Goal: Information Seeking & Learning: Learn about a topic

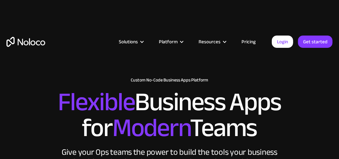
click at [217, 41] on div "Resources" at bounding box center [209, 41] width 22 height 8
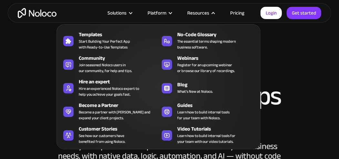
click at [152, 126] on div "Customer Stories" at bounding box center [120, 129] width 83 height 8
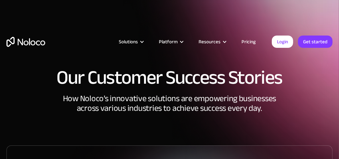
click at [220, 44] on div "Resources" at bounding box center [209, 41] width 22 height 8
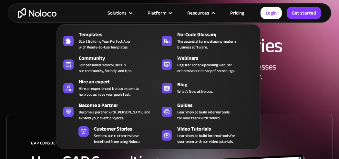
scroll to position [31, 0]
click at [191, 109] on span "Learn how to build internal tools for your team with Noloco." at bounding box center [203, 115] width 52 height 12
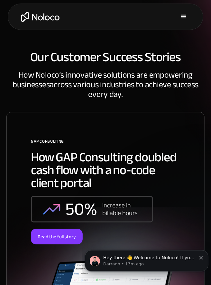
scroll to position [0, 0]
click at [186, 13] on div "menu" at bounding box center [184, 17] width 8 height 8
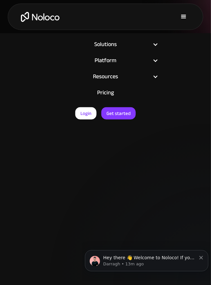
click at [113, 90] on link "Pricing" at bounding box center [106, 93] width 106 height 16
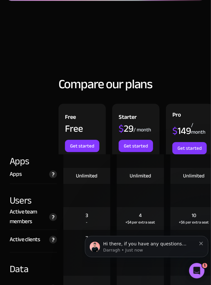
scroll to position [766, 0]
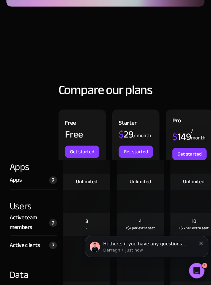
click at [54, 179] on img at bounding box center [53, 181] width 8 height 8
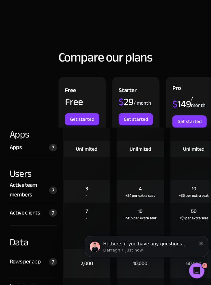
scroll to position [800, 0]
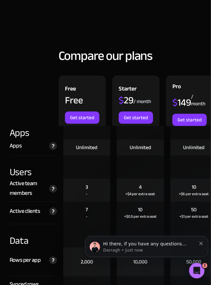
click at [153, 170] on div at bounding box center [140, 167] width 47 height 23
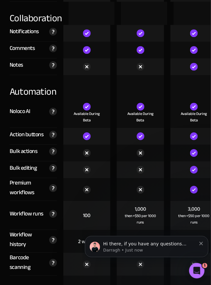
scroll to position [1353, 0]
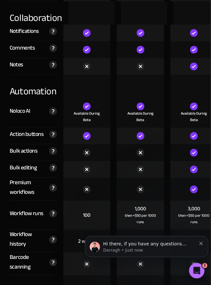
click at [56, 148] on img at bounding box center [53, 151] width 8 height 8
click at [38, 218] on div "Workflow runs The number of workflows that run each month. Every time you trigg…" at bounding box center [33, 215] width 47 height 29
click at [53, 164] on img at bounding box center [53, 168] width 8 height 8
click at [39, 221] on div "Workflow runs The number of workflows that run each month. Every time you trigg…" at bounding box center [33, 215] width 47 height 29
click at [55, 186] on img at bounding box center [53, 188] width 8 height 8
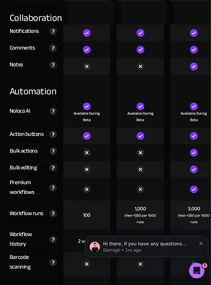
click at [125, 189] on div at bounding box center [140, 189] width 47 height 23
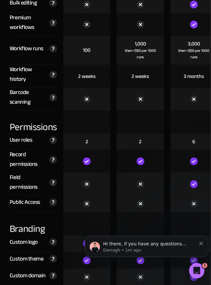
scroll to position [1532, 0]
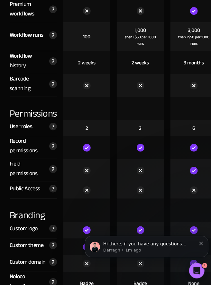
click at [53, 188] on img at bounding box center [53, 189] width 8 height 8
click at [54, 186] on img at bounding box center [53, 189] width 8 height 8
click at [127, 182] on div at bounding box center [140, 190] width 47 height 17
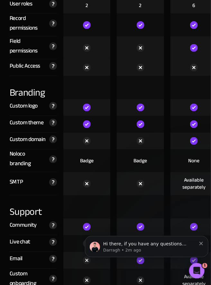
scroll to position [1656, 0]
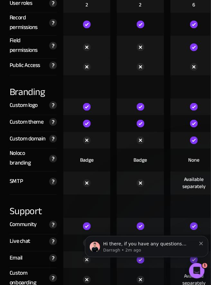
click at [54, 183] on img at bounding box center [53, 182] width 8 height 8
click at [55, 178] on img at bounding box center [53, 182] width 8 height 8
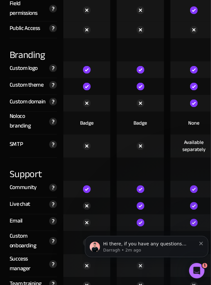
scroll to position [1695, 0]
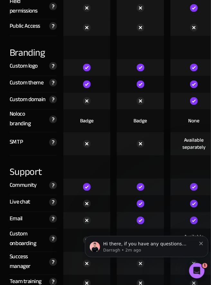
click at [115, 166] on div at bounding box center [141, 167] width 54 height 23
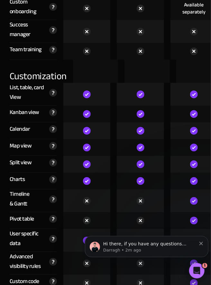
scroll to position [1928, 0]
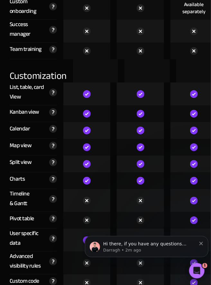
click at [55, 215] on img at bounding box center [53, 219] width 8 height 8
click at [52, 215] on img at bounding box center [53, 219] width 8 height 8
click at [32, 212] on div "Pivot table Allows you to summarize, analyze, and compare your data, uncover tr…" at bounding box center [33, 220] width 47 height 17
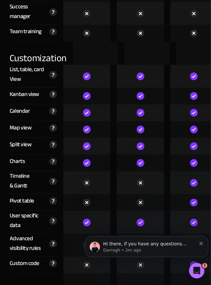
scroll to position [1968, 0]
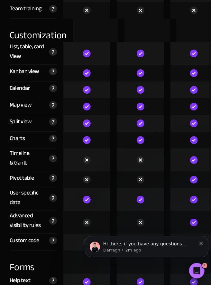
click at [50, 237] on img at bounding box center [53, 241] width 8 height 8
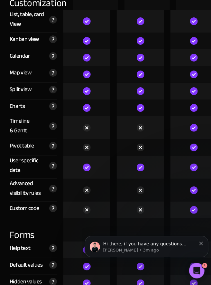
scroll to position [2002, 0]
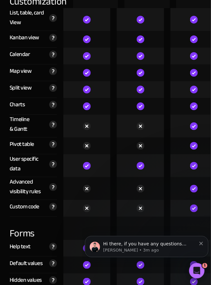
click at [55, 203] on img at bounding box center [53, 207] width 8 height 8
click at [117, 224] on div at bounding box center [140, 228] width 47 height 23
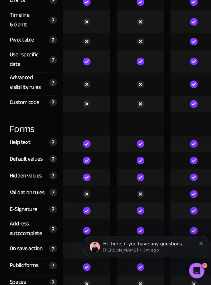
scroll to position [2115, 0]
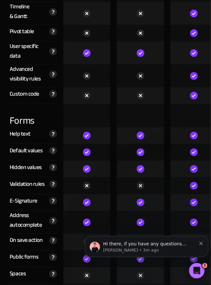
click at [55, 182] on img at bounding box center [53, 185] width 8 height 8
click at [110, 214] on div at bounding box center [87, 222] width 47 height 23
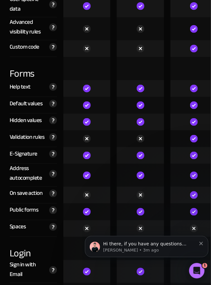
scroll to position [2162, 0]
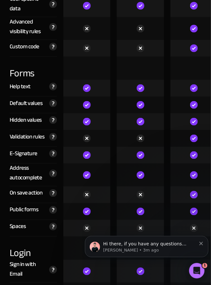
click at [54, 192] on img at bounding box center [53, 194] width 8 height 8
click at [51, 191] on img at bounding box center [53, 194] width 8 height 8
click at [54, 190] on img at bounding box center [53, 194] width 8 height 8
click at [49, 240] on div "Login" at bounding box center [33, 248] width 47 height 23
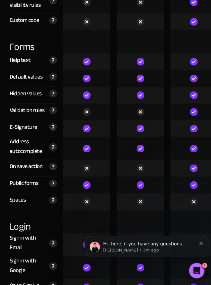
scroll to position [2190, 0]
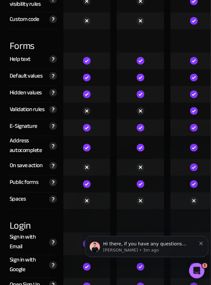
click at [53, 198] on img at bounding box center [53, 200] width 8 height 8
click at [113, 210] on div at bounding box center [87, 221] width 54 height 23
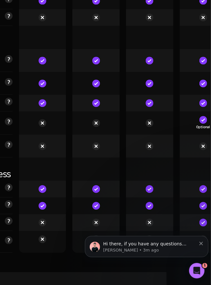
scroll to position [0, 0]
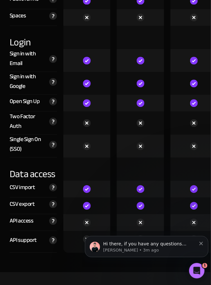
click at [54, 217] on img at bounding box center [53, 221] width 8 height 8
